Goal: Task Accomplishment & Management: Manage account settings

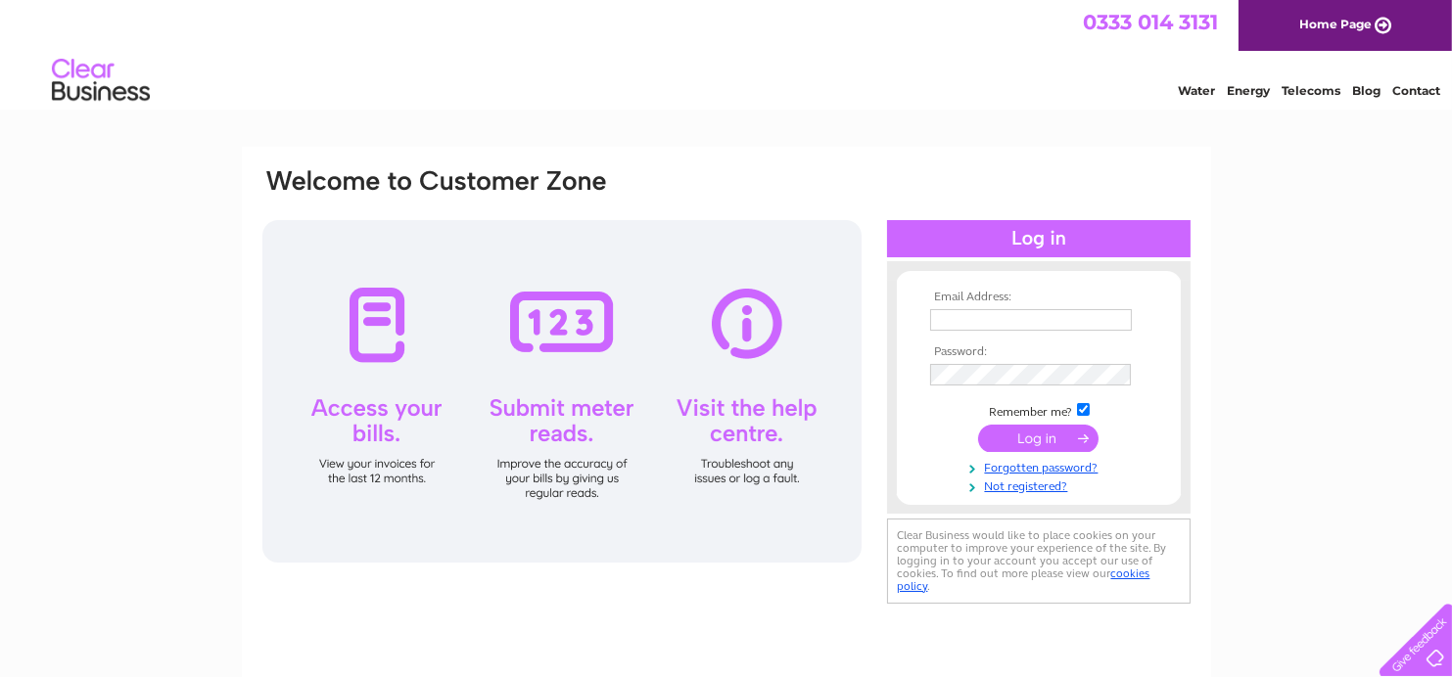
type input "cg@mouldedfoams.com"
click at [1023, 428] on input "submit" at bounding box center [1038, 438] width 120 height 27
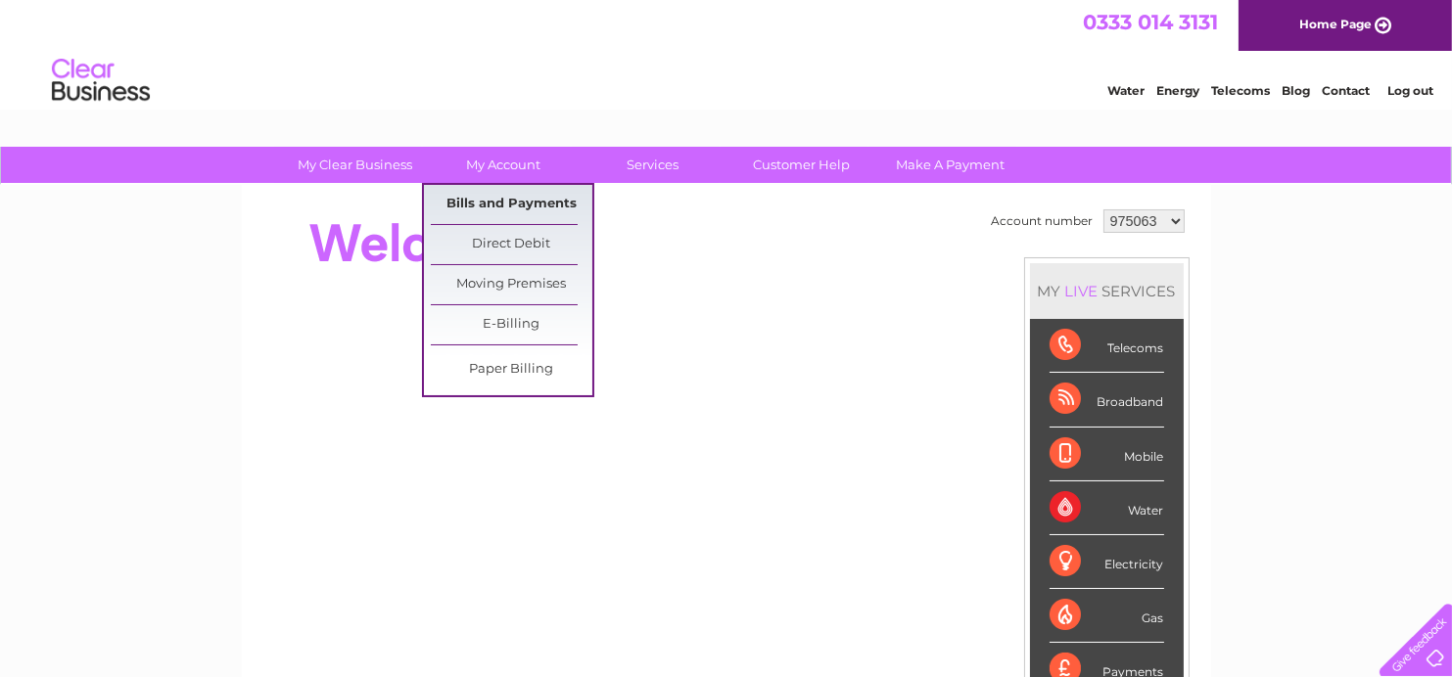
click at [523, 211] on link "Bills and Payments" at bounding box center [512, 204] width 162 height 39
click at [530, 209] on link "Bills and Payments" at bounding box center [512, 204] width 162 height 39
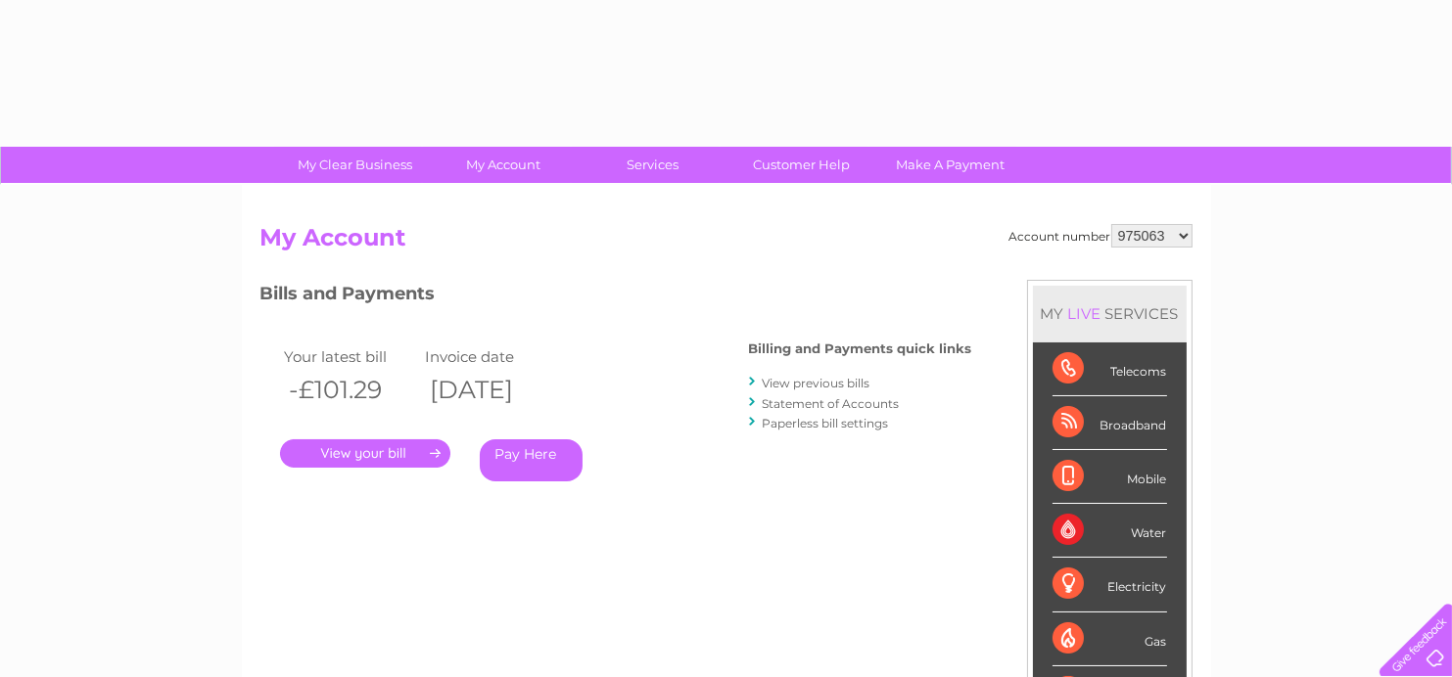
click at [1157, 243] on select "975063 1092086 1142891 1142904" at bounding box center [1151, 235] width 81 height 23
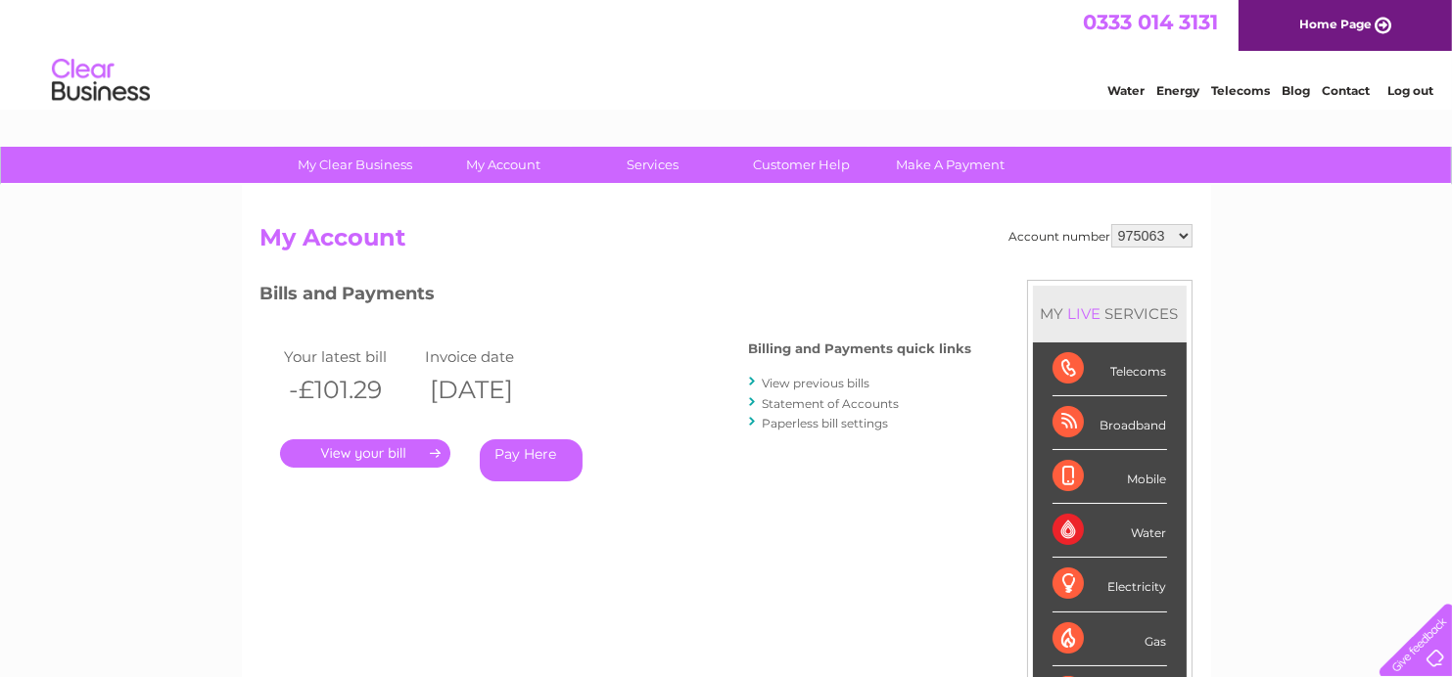
select select "1092086"
click at [1111, 224] on select "975063 1092086 1142891 1142904" at bounding box center [1151, 235] width 81 height 23
click at [380, 453] on link "." at bounding box center [365, 454] width 170 height 28
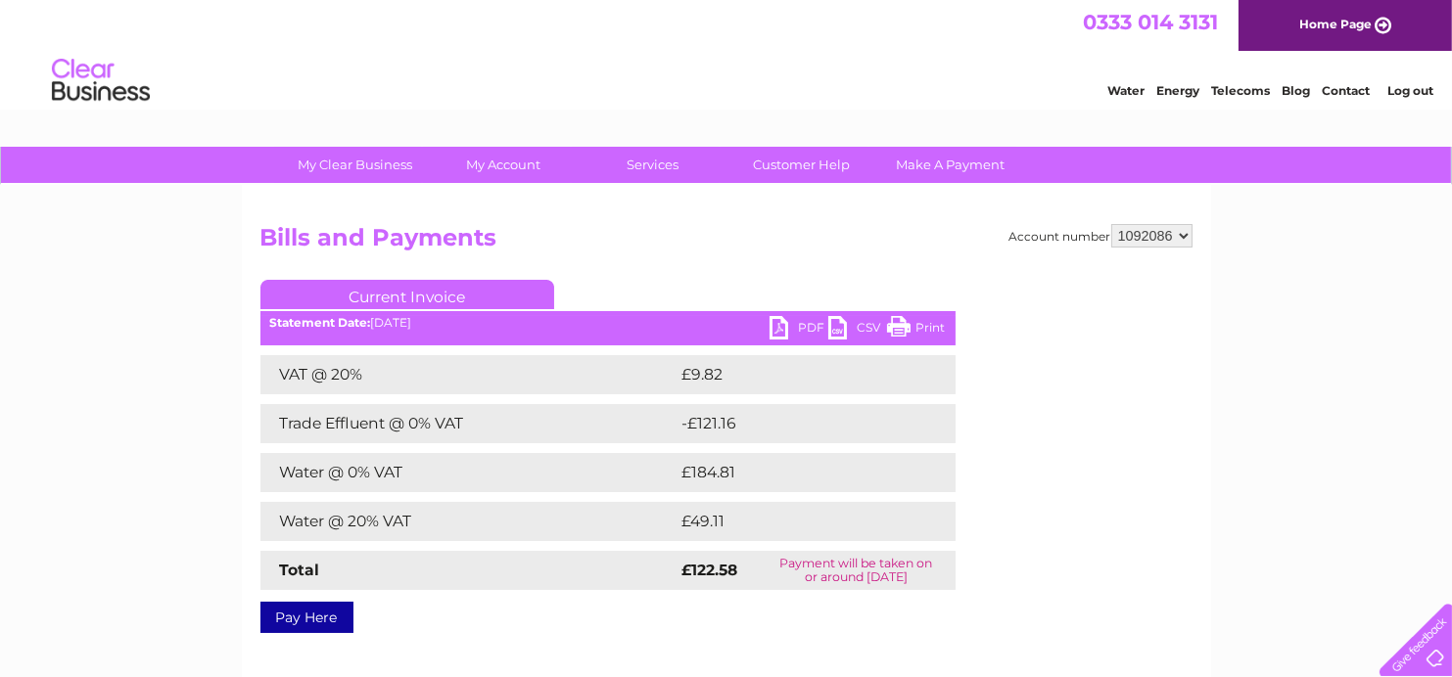
click at [793, 325] on link "PDF" at bounding box center [799, 330] width 59 height 28
click at [1140, 243] on select "975063 1092086 1142891 1142904" at bounding box center [1151, 235] width 81 height 23
select select "1142891"
click at [1111, 224] on select "975063 1092086 1142891 1142904" at bounding box center [1151, 235] width 81 height 23
click at [1079, 276] on div "Account number 975063 1092086 1142891 1142904 Bills and Payments Current Invoic…" at bounding box center [726, 425] width 932 height 402
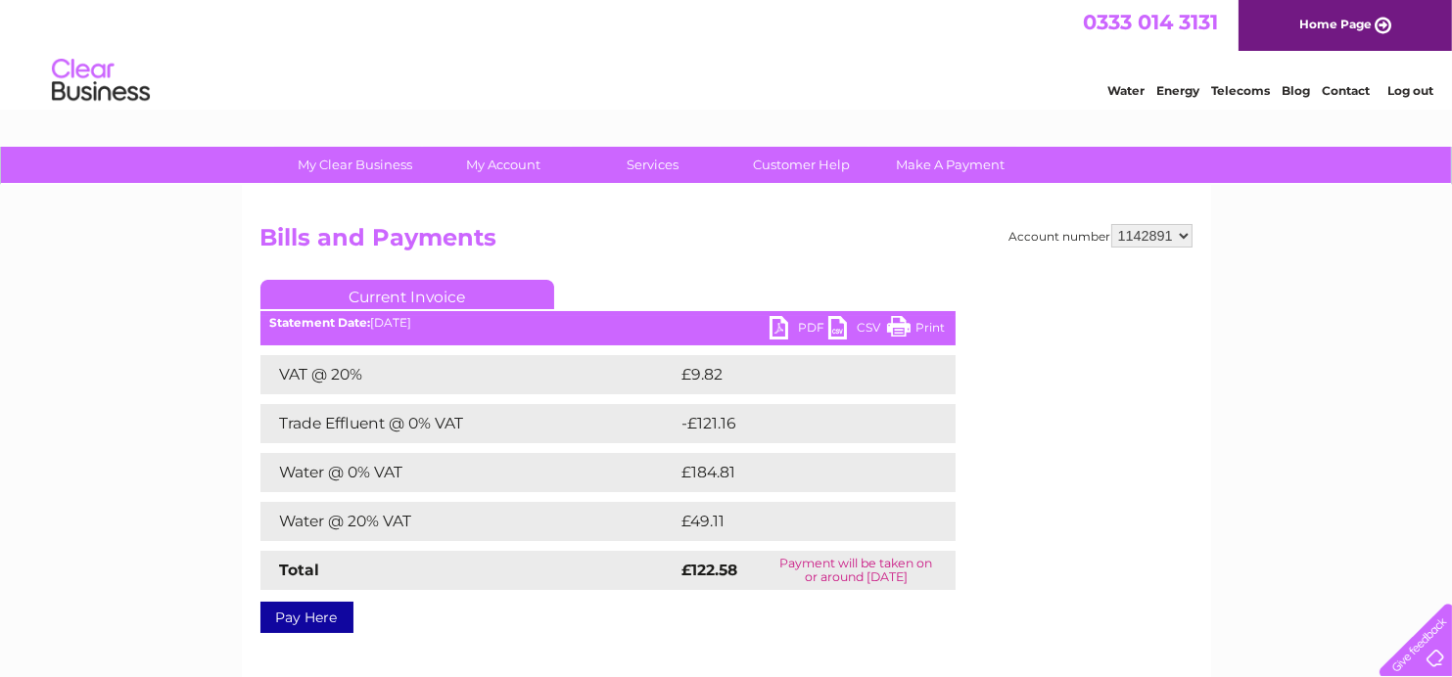
click at [1131, 230] on select "975063 1092086 1142891 1142904" at bounding box center [1151, 235] width 81 height 23
click at [1111, 224] on select "975063 1092086 1142891 1142904" at bounding box center [1151, 235] width 81 height 23
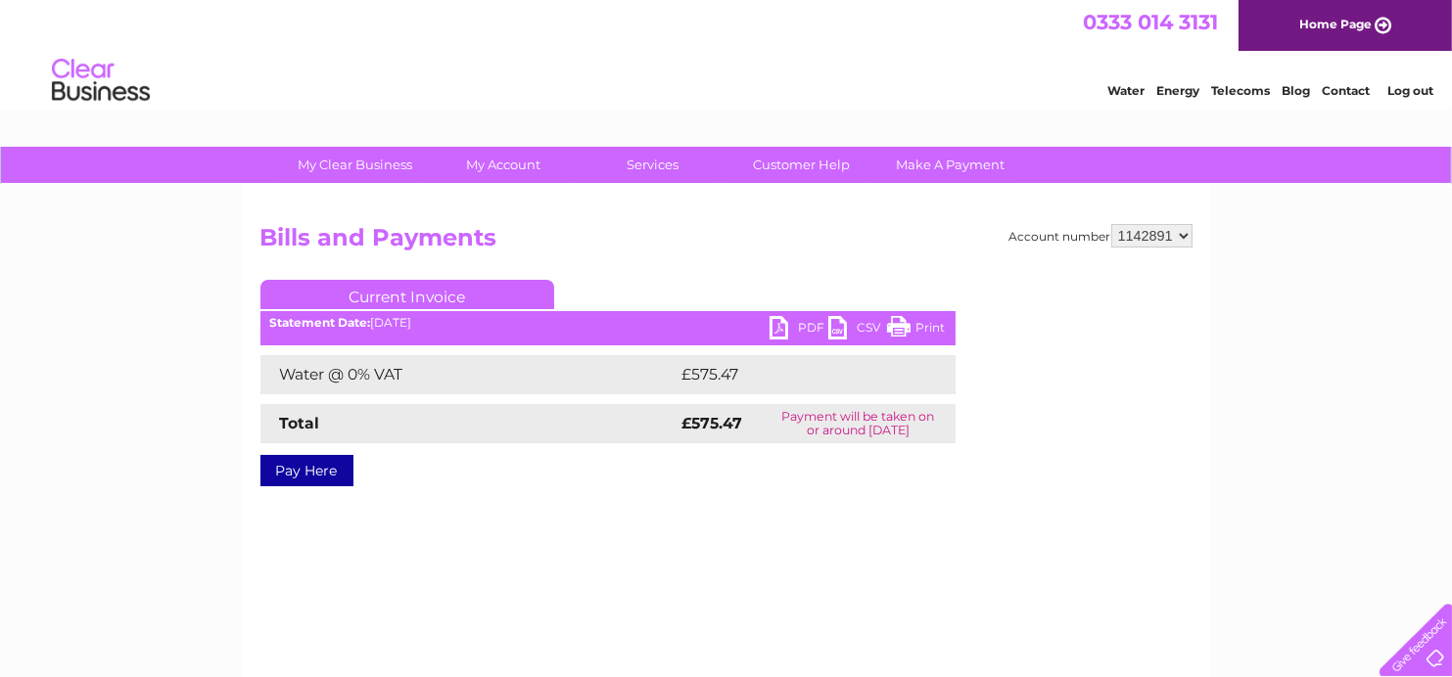
click at [789, 326] on link "PDF" at bounding box center [799, 330] width 59 height 28
click at [1137, 232] on select "975063 1092086 1142891 1142904" at bounding box center [1151, 235] width 81 height 23
select select "1142904"
click at [1111, 224] on select "975063 1092086 1142891 1142904" at bounding box center [1151, 235] width 81 height 23
click at [1123, 228] on select "975063 1092086 1142891 1142904" at bounding box center [1151, 235] width 81 height 23
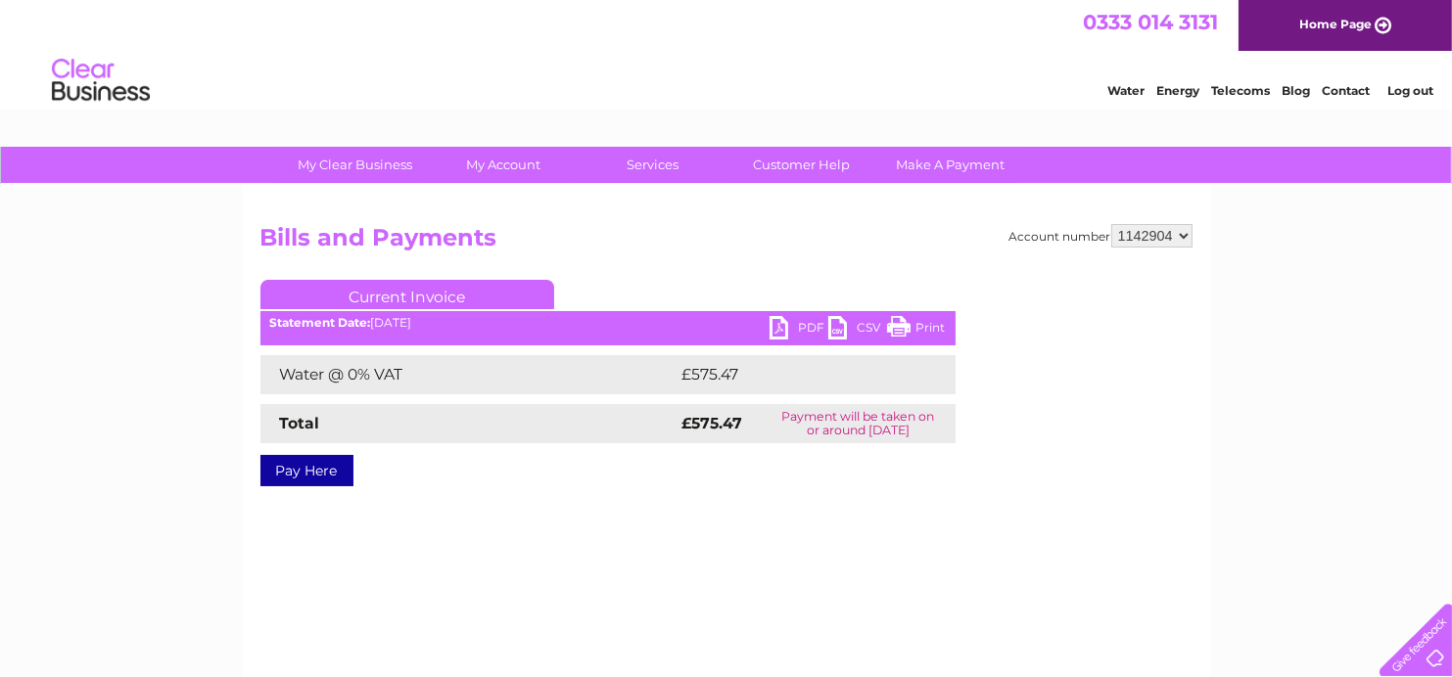
click at [1111, 224] on select "975063 1092086 1142891 1142904" at bounding box center [1151, 235] width 81 height 23
click at [811, 253] on h2 "Bills and Payments" at bounding box center [726, 242] width 932 height 37
click at [889, 258] on h2 "Bills and Payments" at bounding box center [726, 242] width 932 height 37
click at [1165, 231] on select "975063 1092086 1142891 1142904" at bounding box center [1151, 235] width 81 height 23
click at [1111, 224] on select "975063 1092086 1142891 1142904" at bounding box center [1151, 235] width 81 height 23
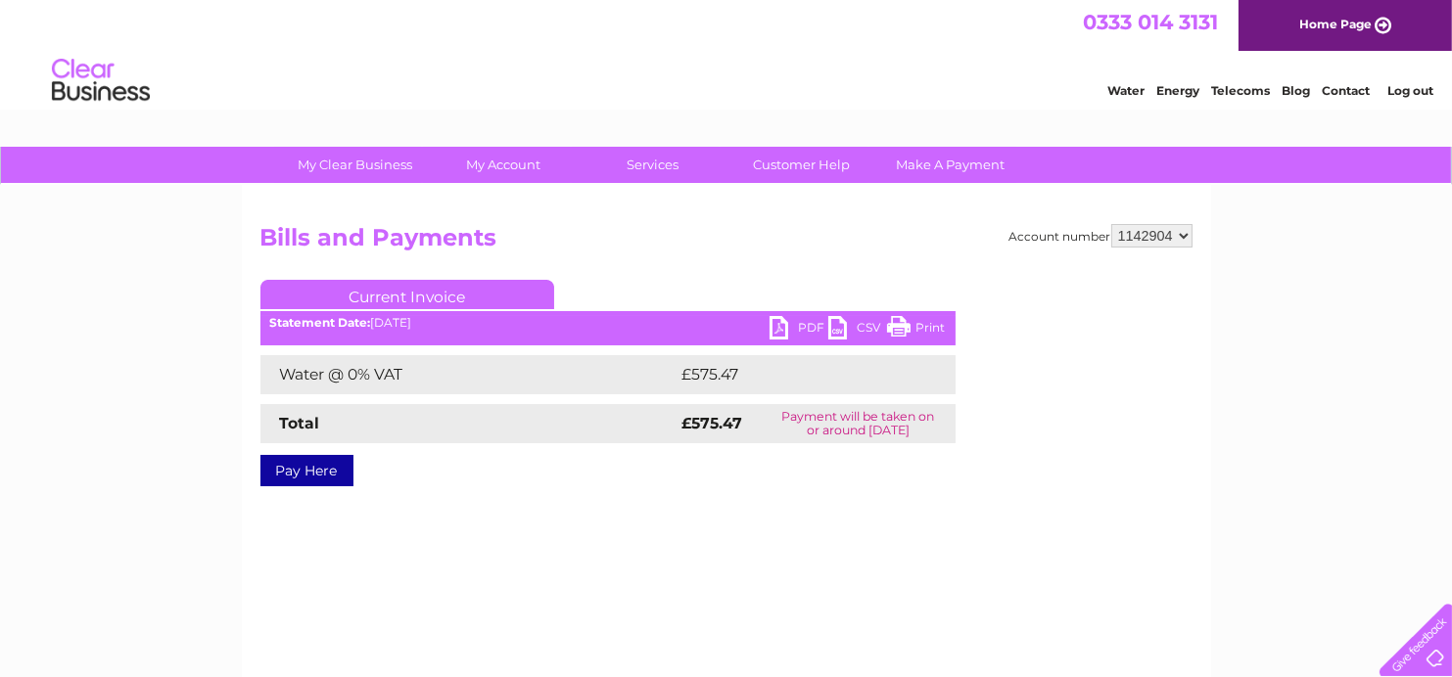
click at [914, 232] on h2 "Bills and Payments" at bounding box center [726, 242] width 932 height 37
click at [784, 329] on link "PDF" at bounding box center [799, 330] width 59 height 28
click at [1180, 234] on select "975063 1092086 1142891 1142904" at bounding box center [1151, 235] width 81 height 23
select select "1092086"
click at [1111, 224] on select "975063 1092086 1142891 1142904" at bounding box center [1151, 235] width 81 height 23
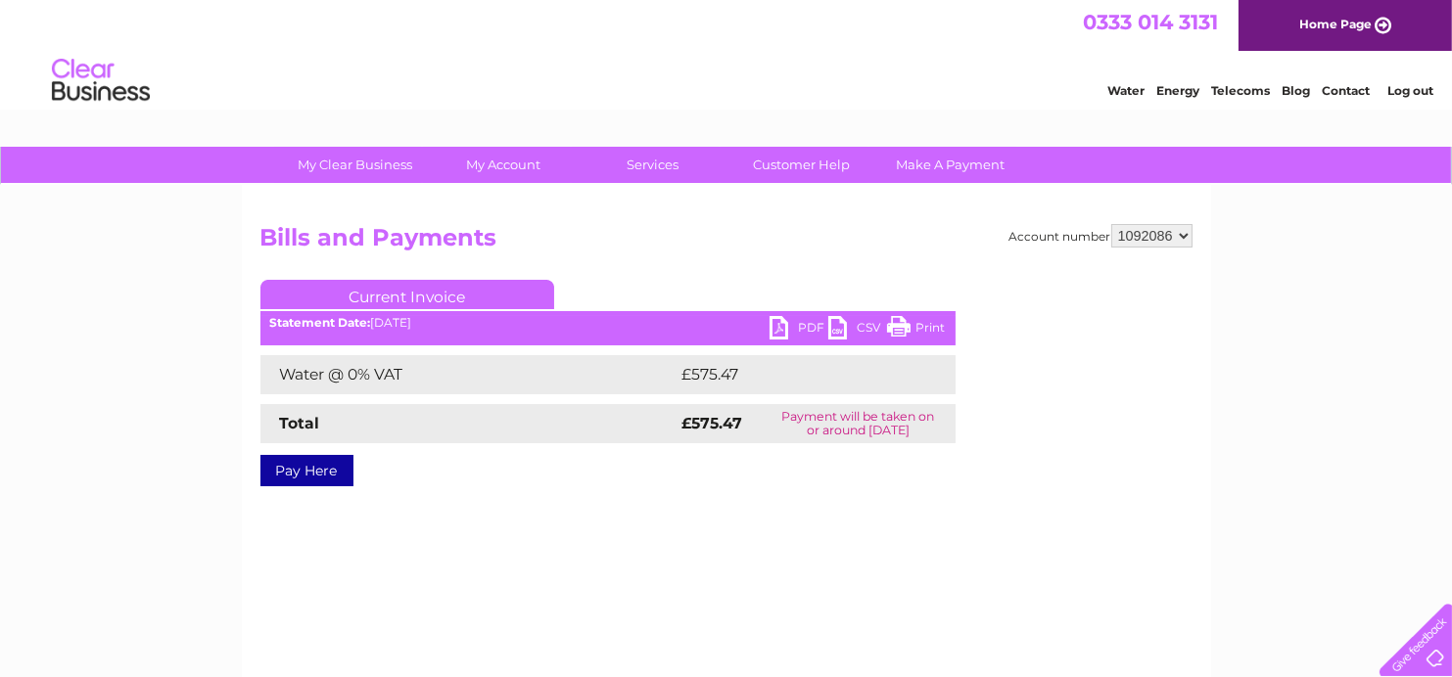
click at [767, 256] on h2 "Bills and Payments" at bounding box center [726, 242] width 932 height 37
click at [766, 277] on div "Account number 975063 1092086 1142891 1142904 Bills and Payments Current Invoic…" at bounding box center [726, 370] width 932 height 292
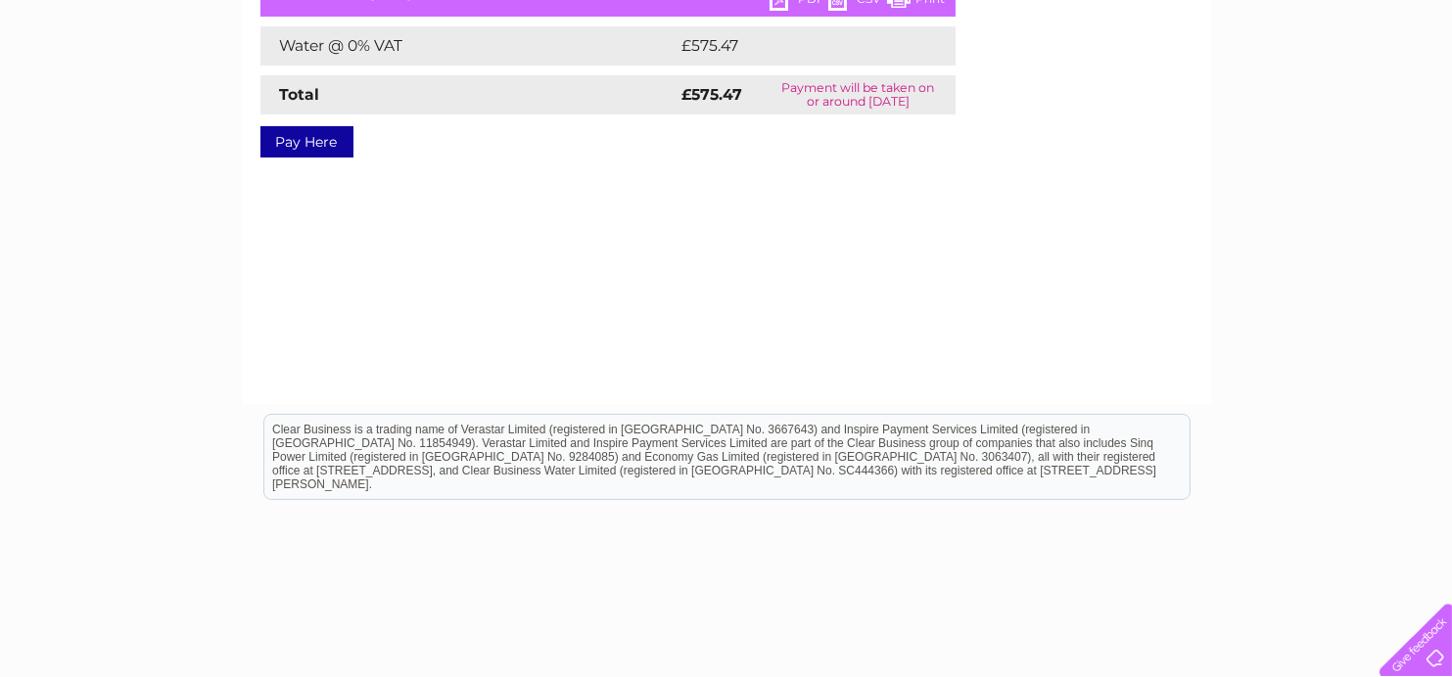
scroll to position [73, 0]
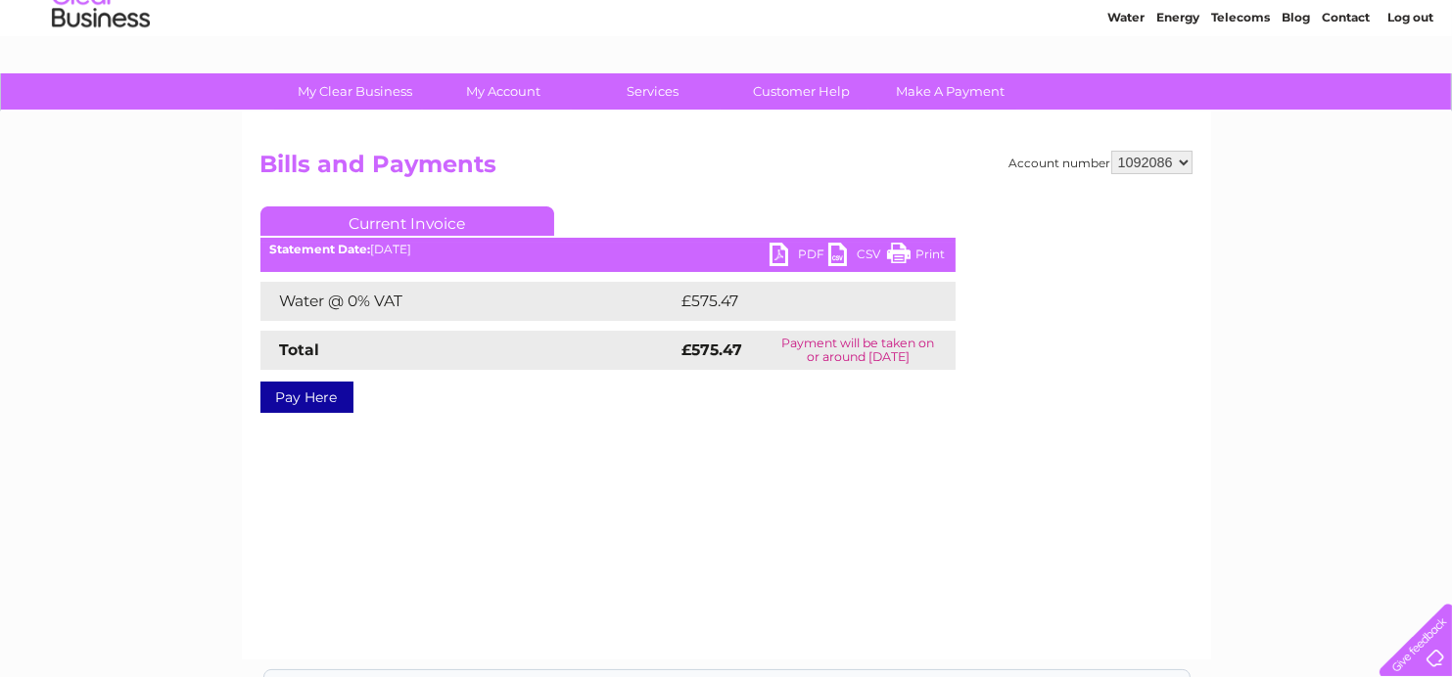
click at [1181, 161] on select "975063 1092086 1142891 1142904" at bounding box center [1151, 162] width 81 height 23
click at [1111, 151] on select "975063 1092086 1142891 1142904" at bounding box center [1151, 162] width 81 height 23
click at [720, 201] on div "Account number 975063 1092086 1142891 1142904 Bills and Payments Current Invoic…" at bounding box center [726, 297] width 932 height 292
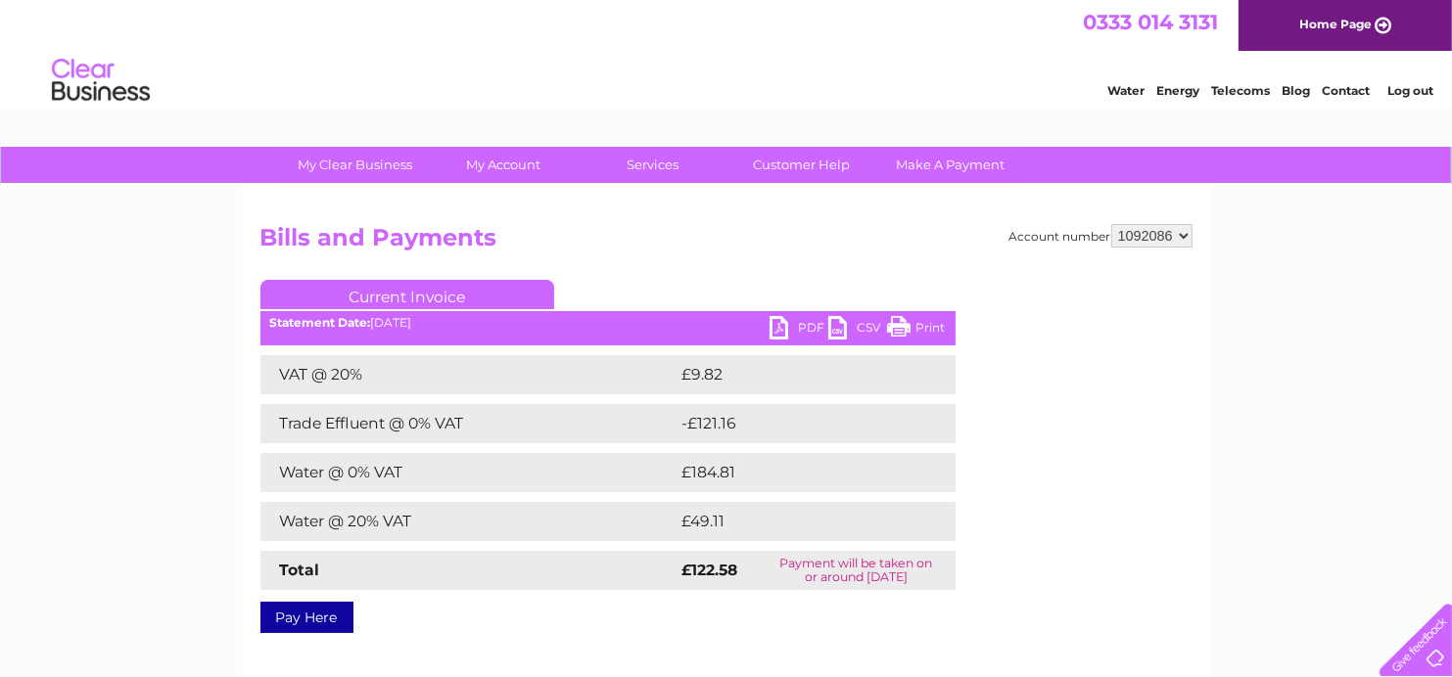
click at [781, 332] on link "PDF" at bounding box center [799, 330] width 59 height 28
click at [1174, 232] on select "975063 1092086 1142891 1142904" at bounding box center [1151, 235] width 81 height 23
click at [1111, 224] on select "975063 1092086 1142891 1142904" at bounding box center [1151, 235] width 81 height 23
click at [1172, 232] on select "975063 1092086 1142891 1142904" at bounding box center [1151, 235] width 81 height 23
select select "1142904"
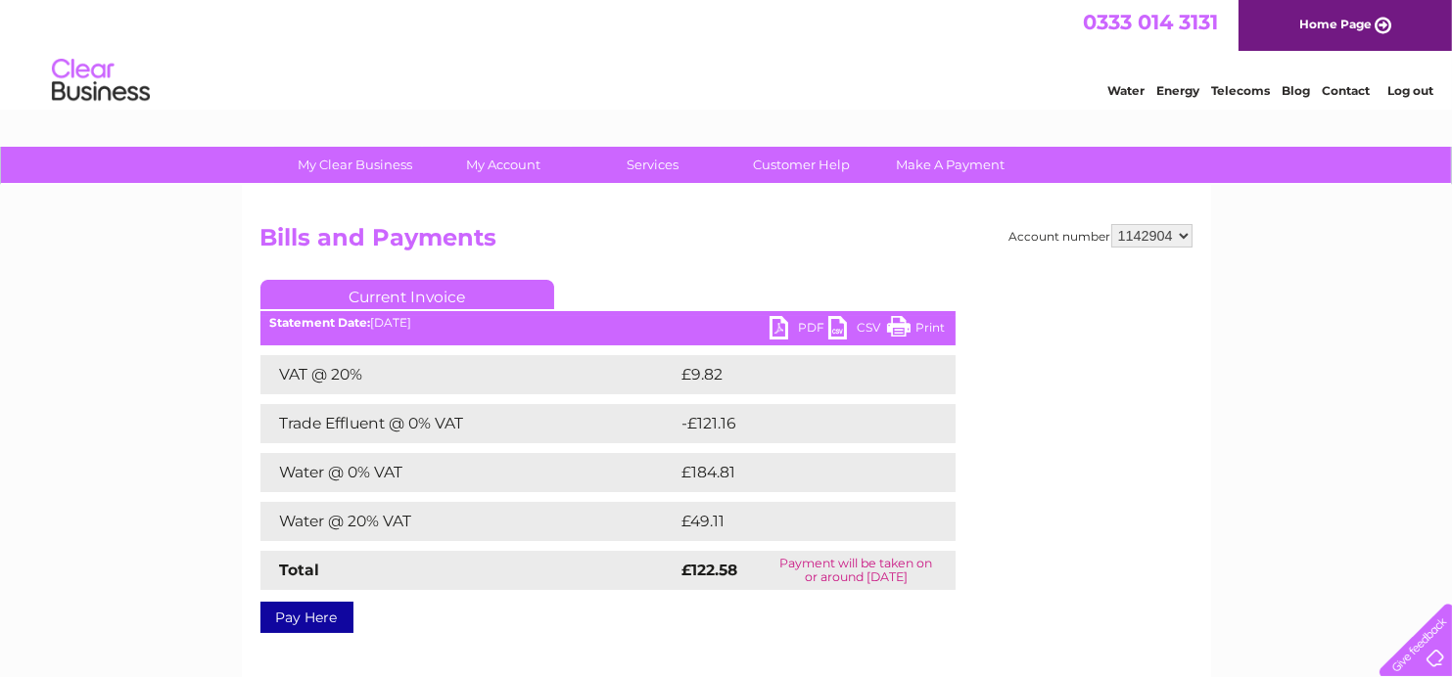
click at [1111, 224] on select "975063 1092086 1142891 1142904" at bounding box center [1151, 235] width 81 height 23
click at [867, 260] on div "Account number 975063 1092086 1142891 1142904 Bills and Payments Current Invoic…" at bounding box center [726, 425] width 932 height 402
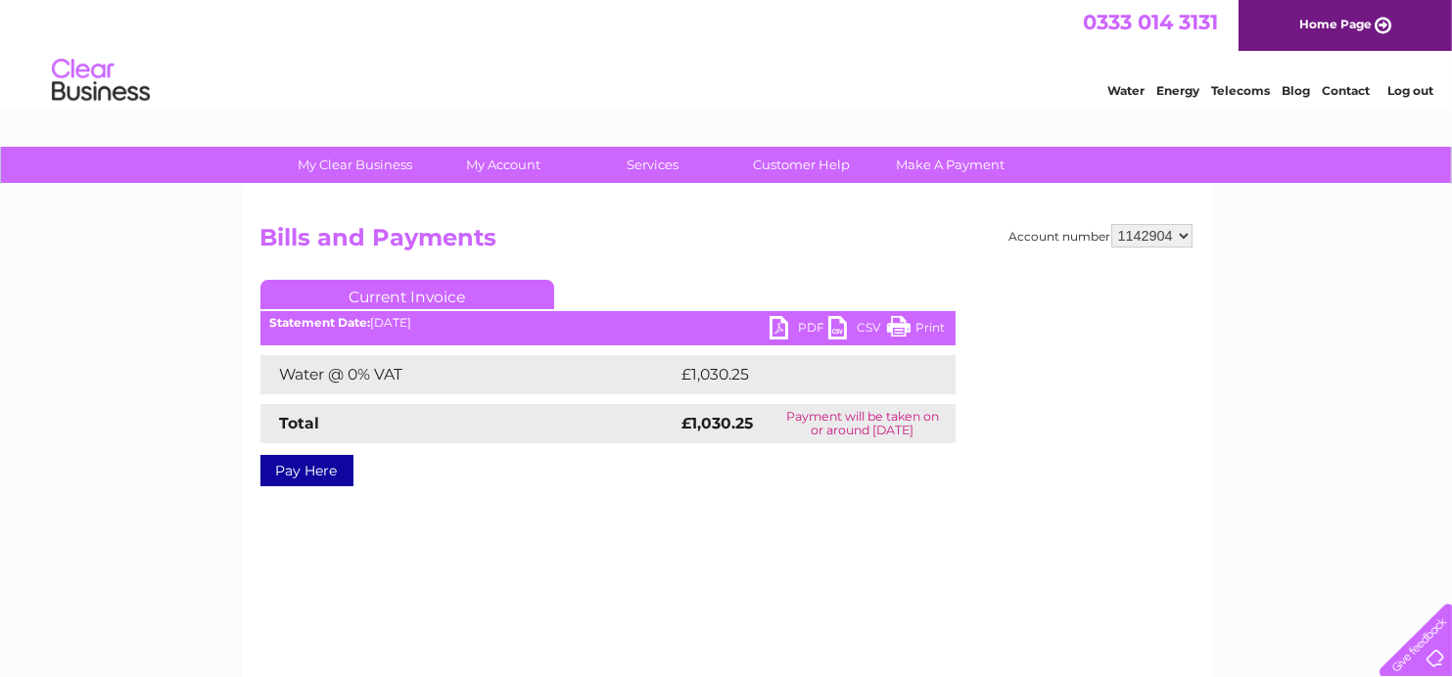
click at [779, 323] on link "PDF" at bounding box center [799, 330] width 59 height 28
